Goal: Check status: Check status

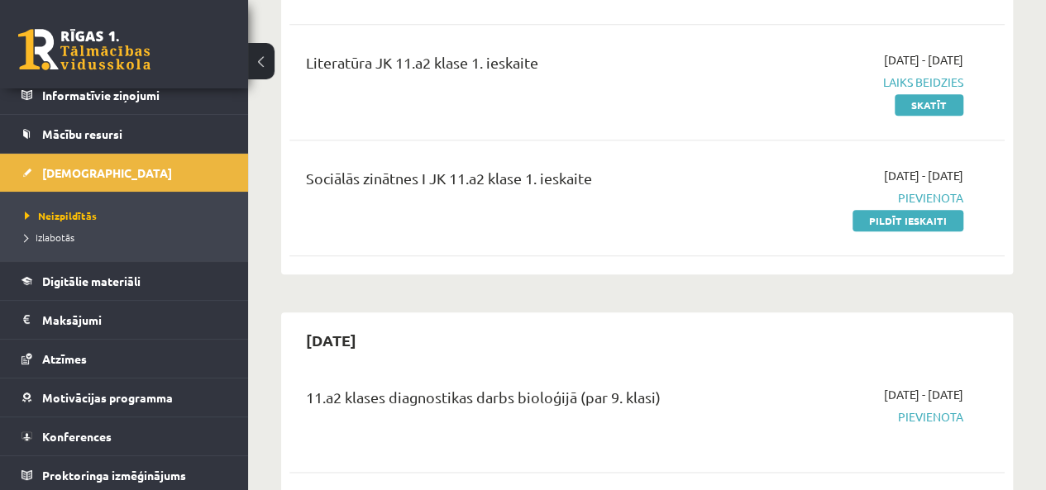
scroll to position [496, 0]
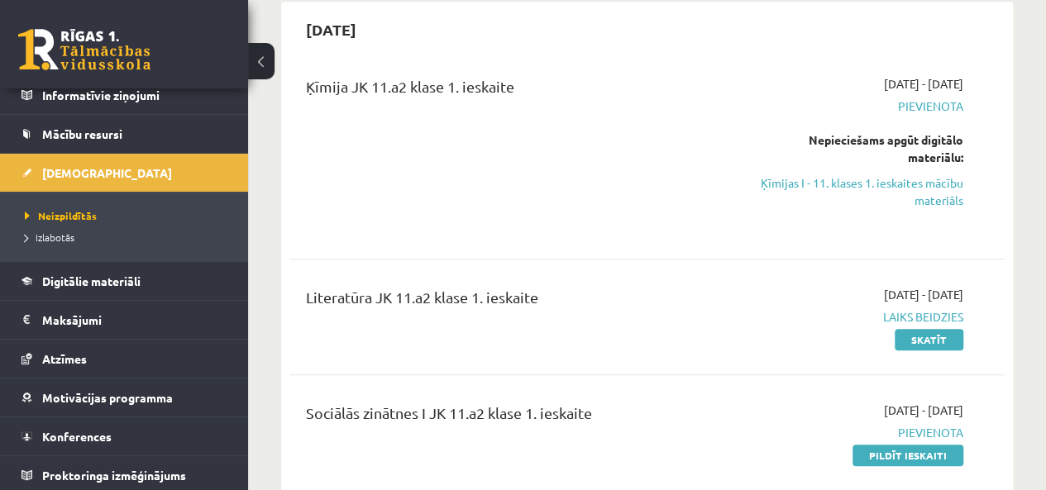
click at [936, 328] on div "[DATE] - [DATE] Laiks beidzies Skatīt" at bounding box center [862, 317] width 227 height 62
click at [933, 335] on link "Skatīt" at bounding box center [929, 340] width 69 height 22
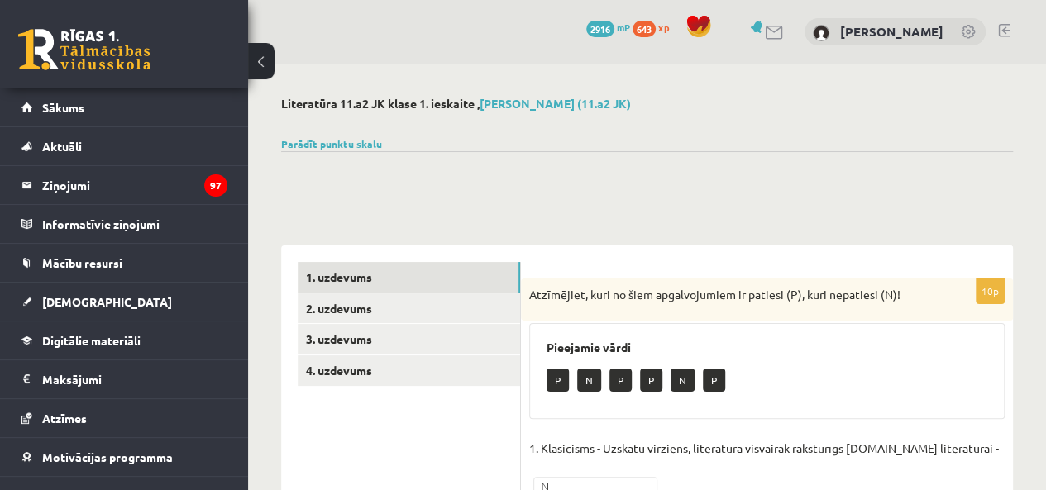
click at [329, 376] on link "4. uzdevums" at bounding box center [409, 371] width 223 height 31
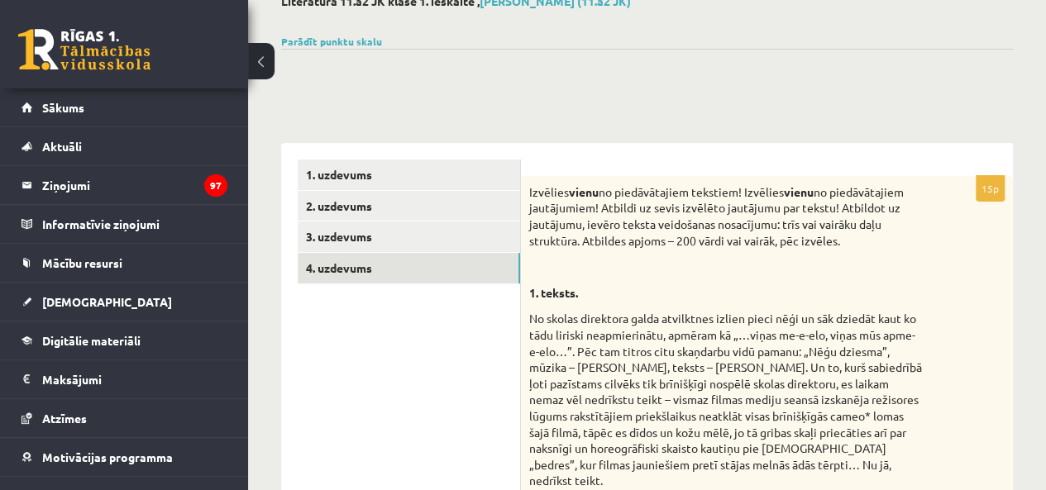
scroll to position [22, 0]
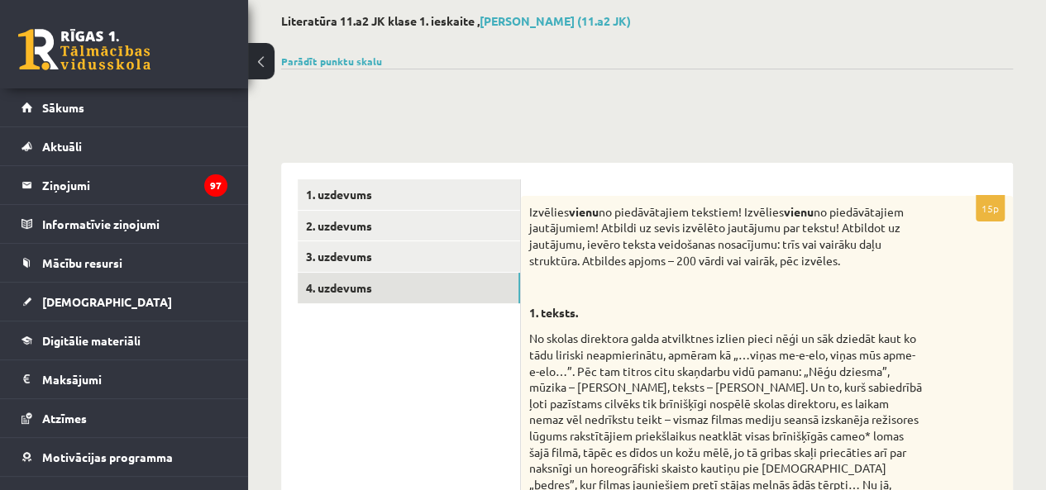
scroll to position [0, 0]
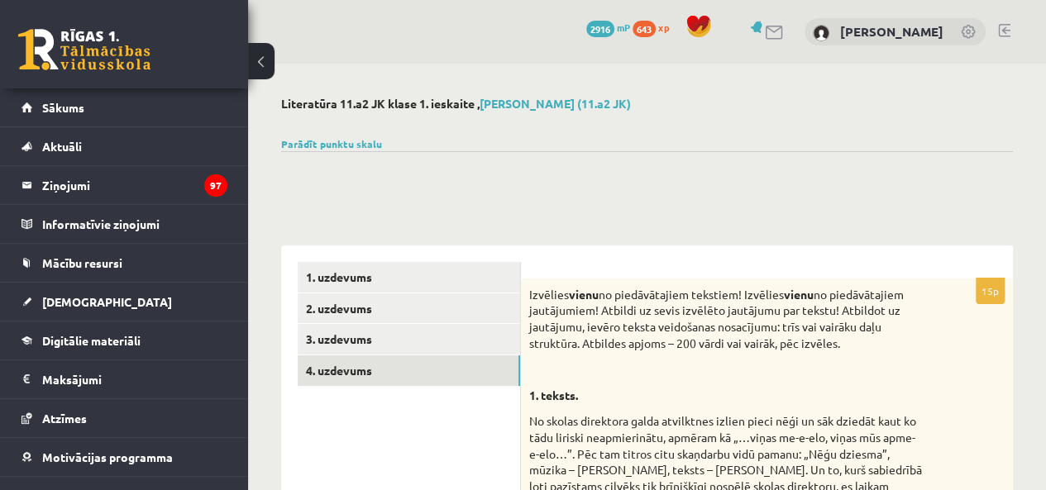
click at [204, 178] on icon "97" at bounding box center [215, 186] width 23 height 22
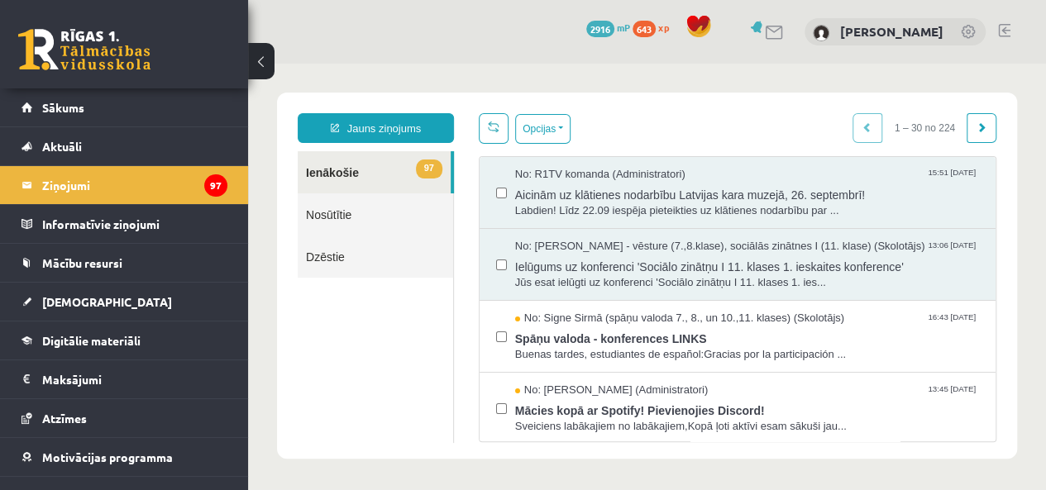
click at [72, 309] on link "[DEMOGRAPHIC_DATA]" at bounding box center [125, 302] width 206 height 38
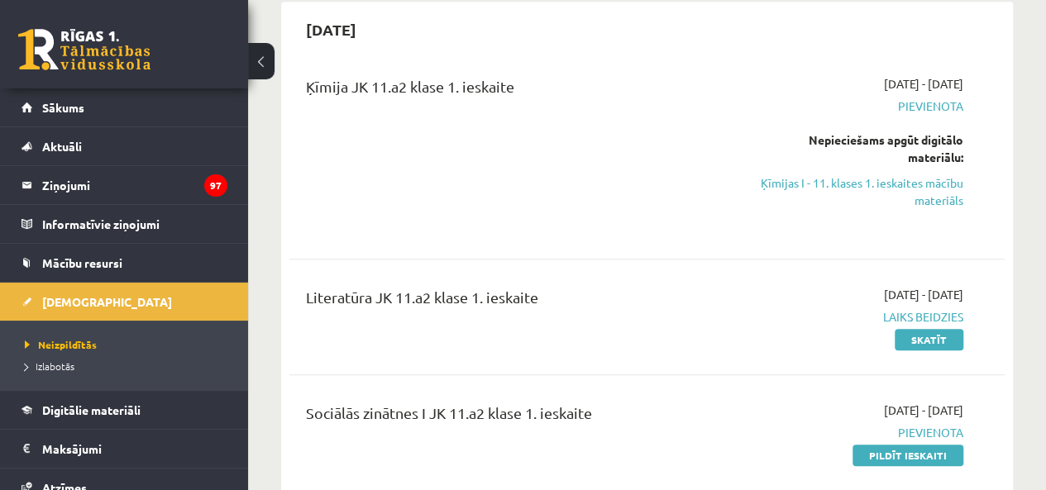
scroll to position [579, 0]
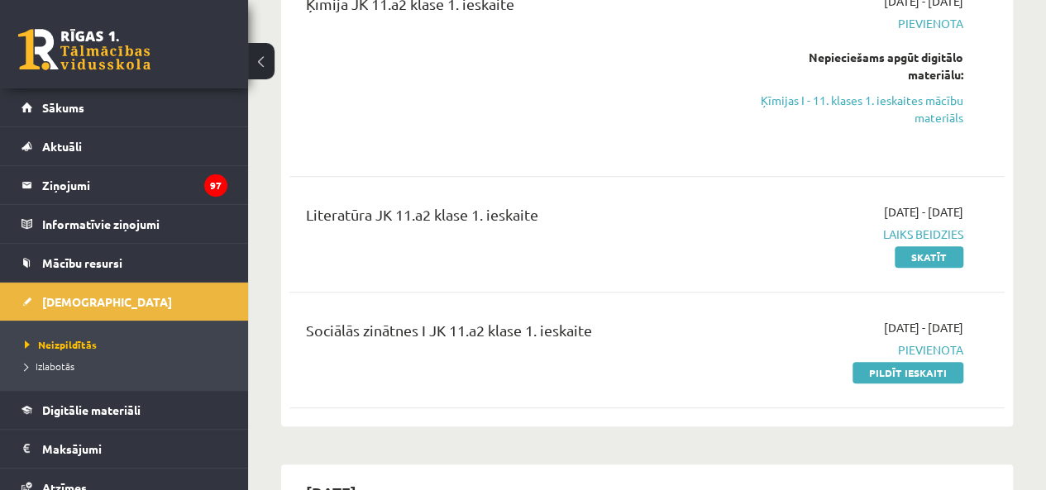
drag, startPoint x: 962, startPoint y: 232, endPoint x: 880, endPoint y: 236, distance: 82.0
click at [880, 236] on span "Laiks beidzies" at bounding box center [862, 234] width 203 height 17
click at [819, 270] on div "Literatūra JK 11.a2 klase 1. ieskaite 2025-09-16 - 2025-09-30 Laiks beidzies Sk…" at bounding box center [647, 234] width 715 height 95
